Goal: Information Seeking & Learning: Learn about a topic

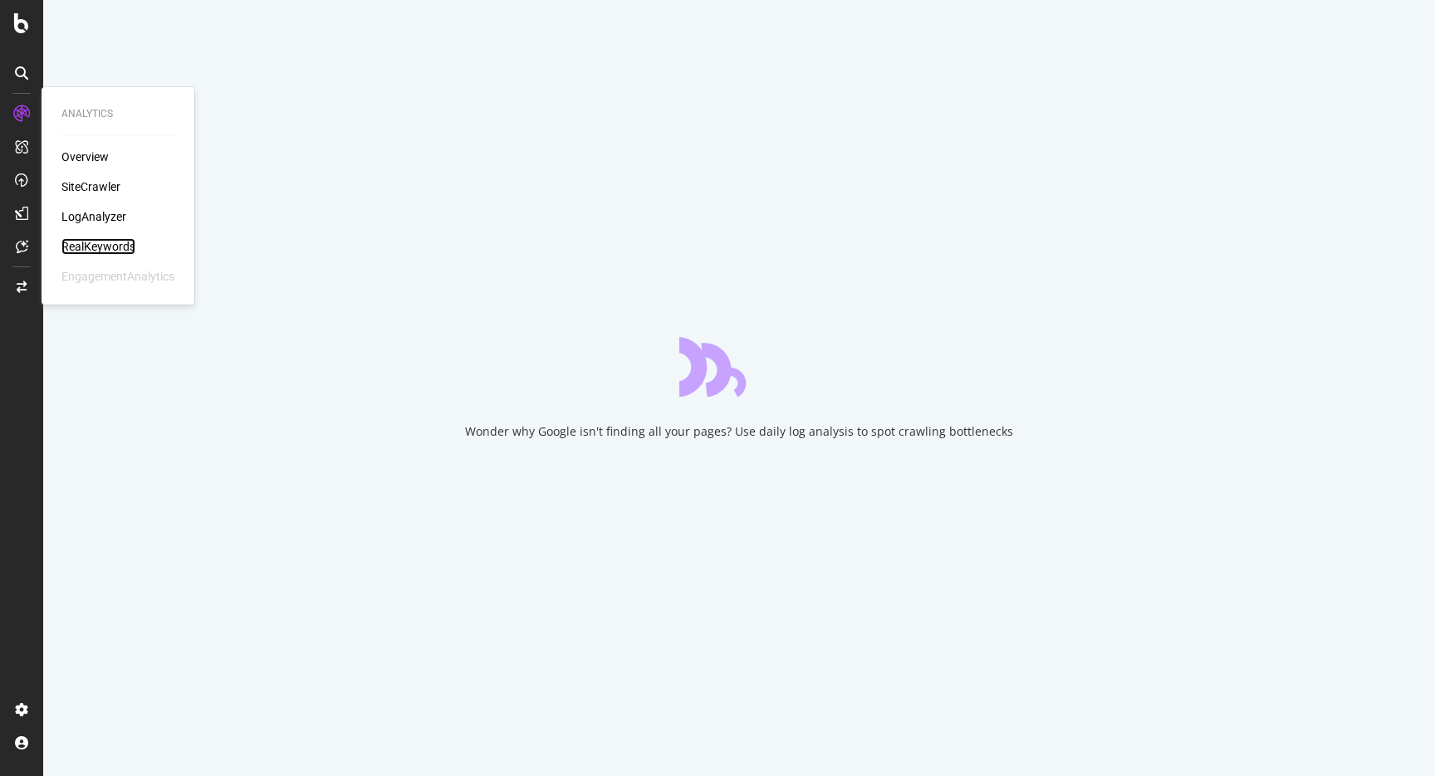
click at [83, 241] on div "RealKeywords" at bounding box center [98, 246] width 74 height 17
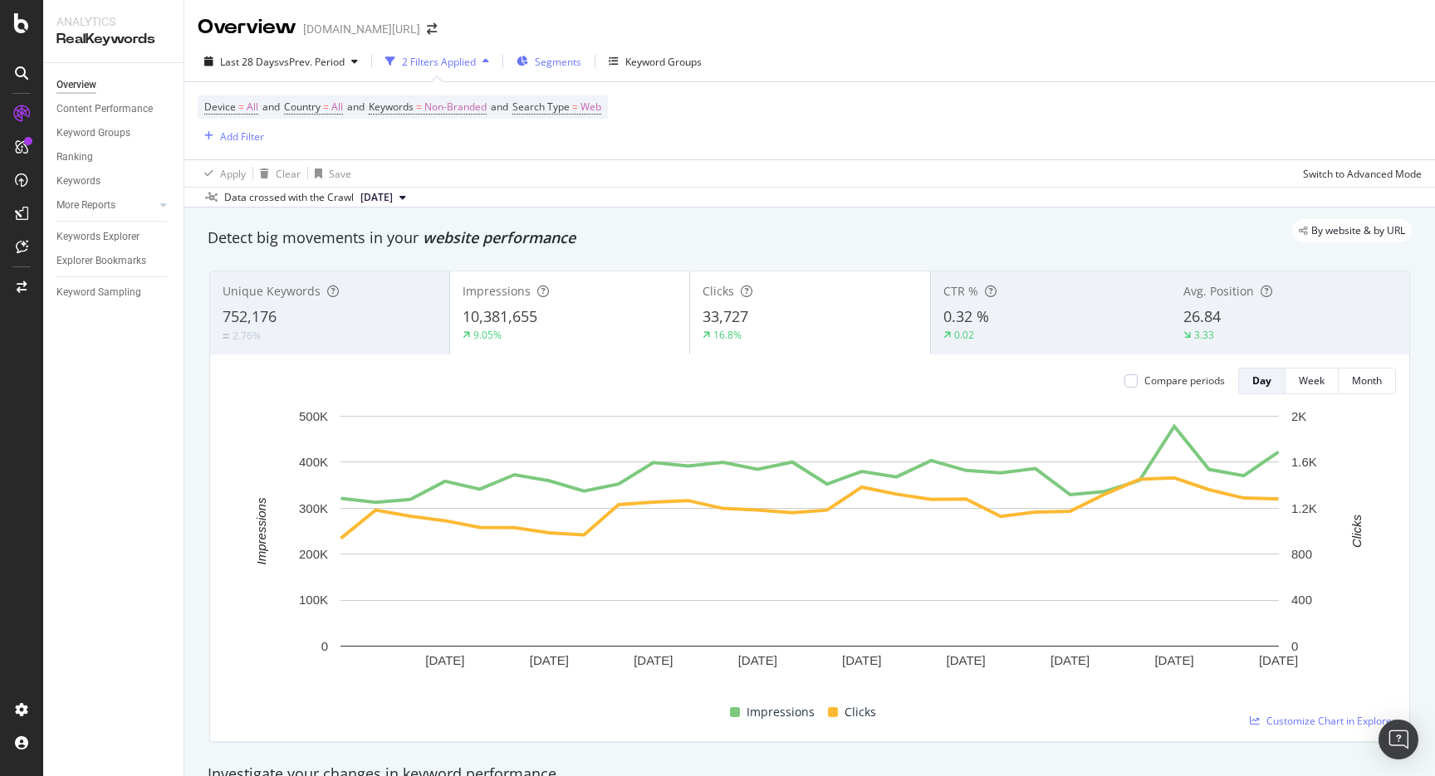
click at [570, 71] on div "Segments" at bounding box center [548, 61] width 65 height 25
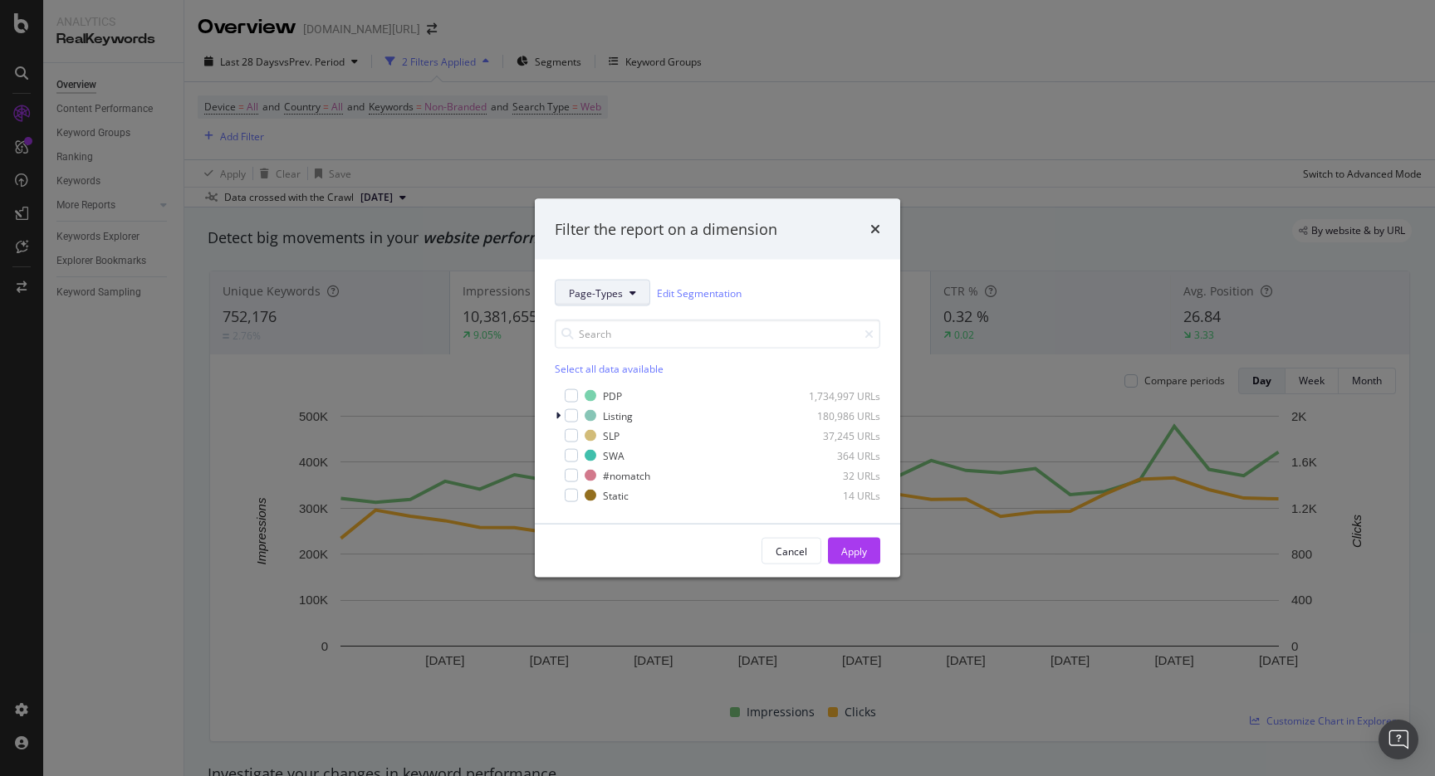
click at [624, 281] on button "Page-Types" at bounding box center [602, 293] width 95 height 27
click at [619, 384] on span "WhyPeopleLoveit" at bounding box center [622, 383] width 107 height 15
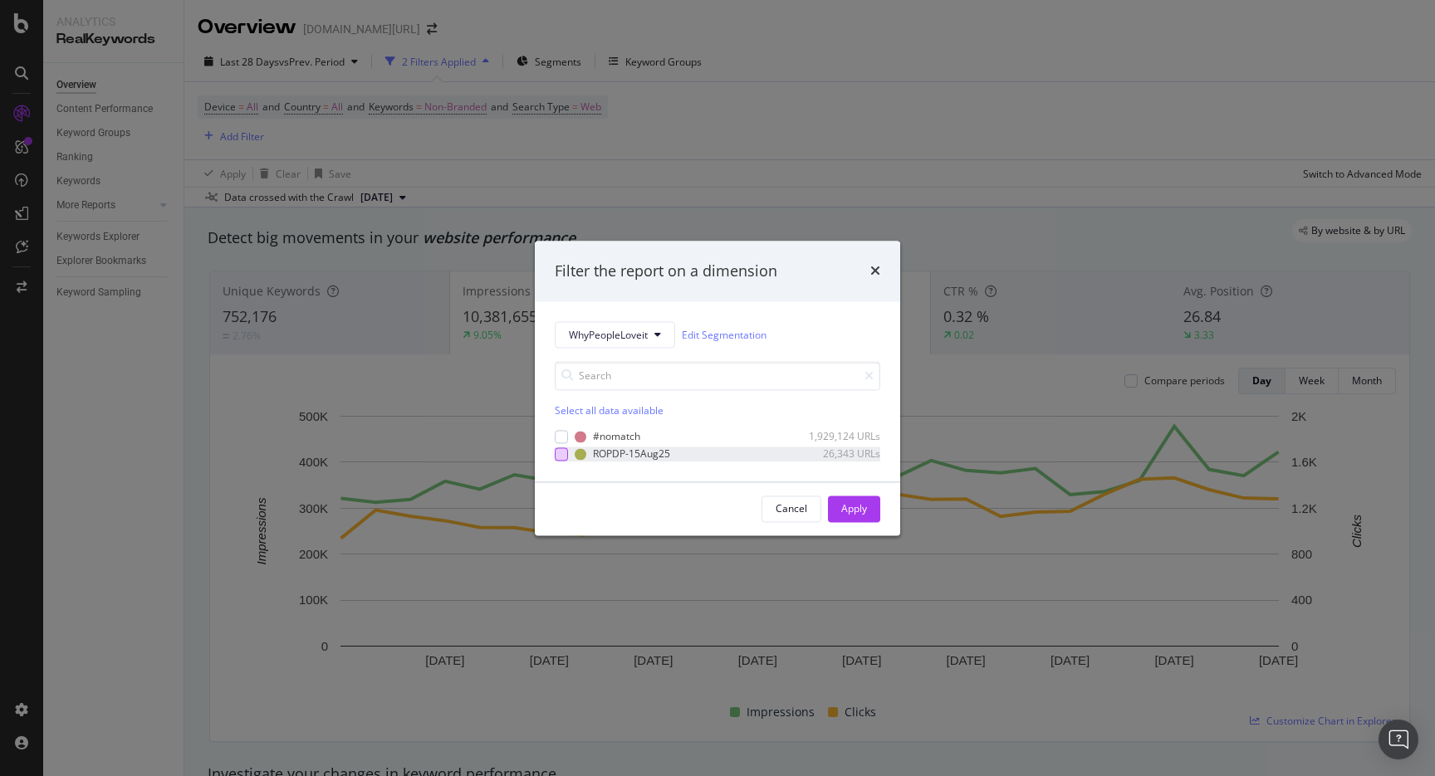
click at [564, 457] on div "modal" at bounding box center [561, 453] width 13 height 13
click at [865, 511] on div "Apply" at bounding box center [854, 508] width 26 height 14
